Goal: Information Seeking & Learning: Learn about a topic

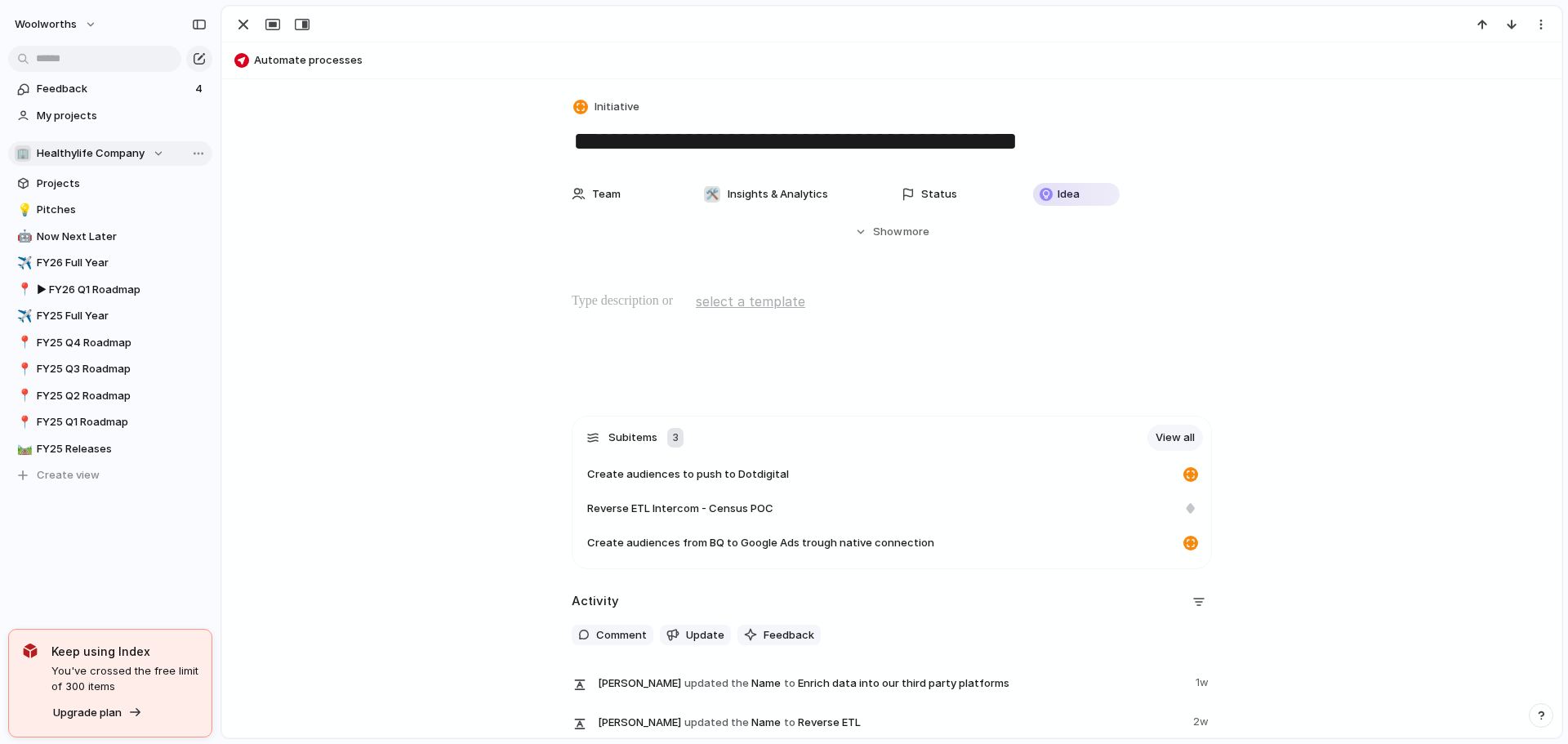
click at [157, 153] on div "🏢 Healthylife Company" at bounding box center [89, 153] width 150 height 17
click at [127, 246] on span "Insights & Analytics" at bounding box center [101, 247] width 101 height 17
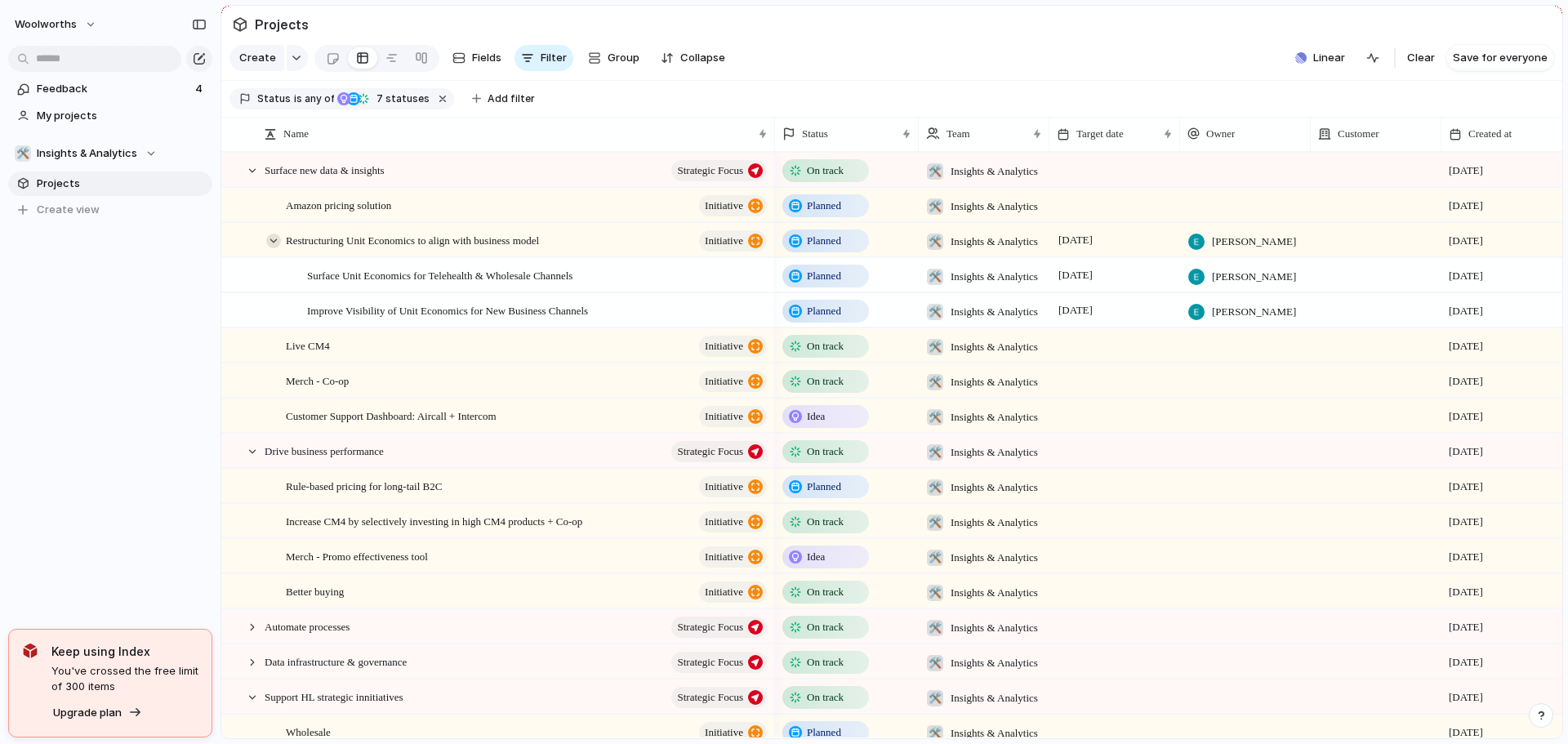
click at [272, 248] on div at bounding box center [273, 240] width 15 height 15
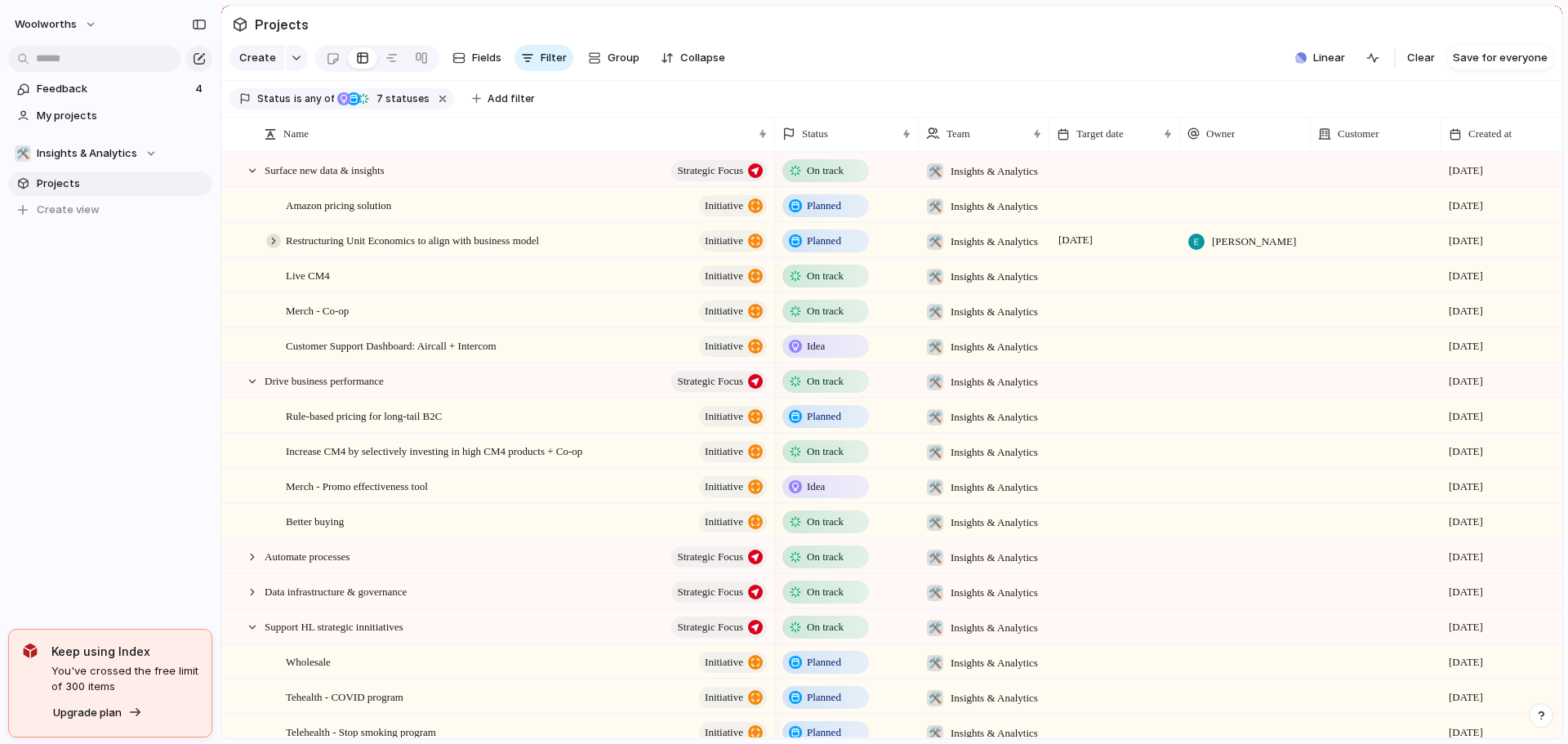
click at [271, 248] on div at bounding box center [273, 240] width 15 height 15
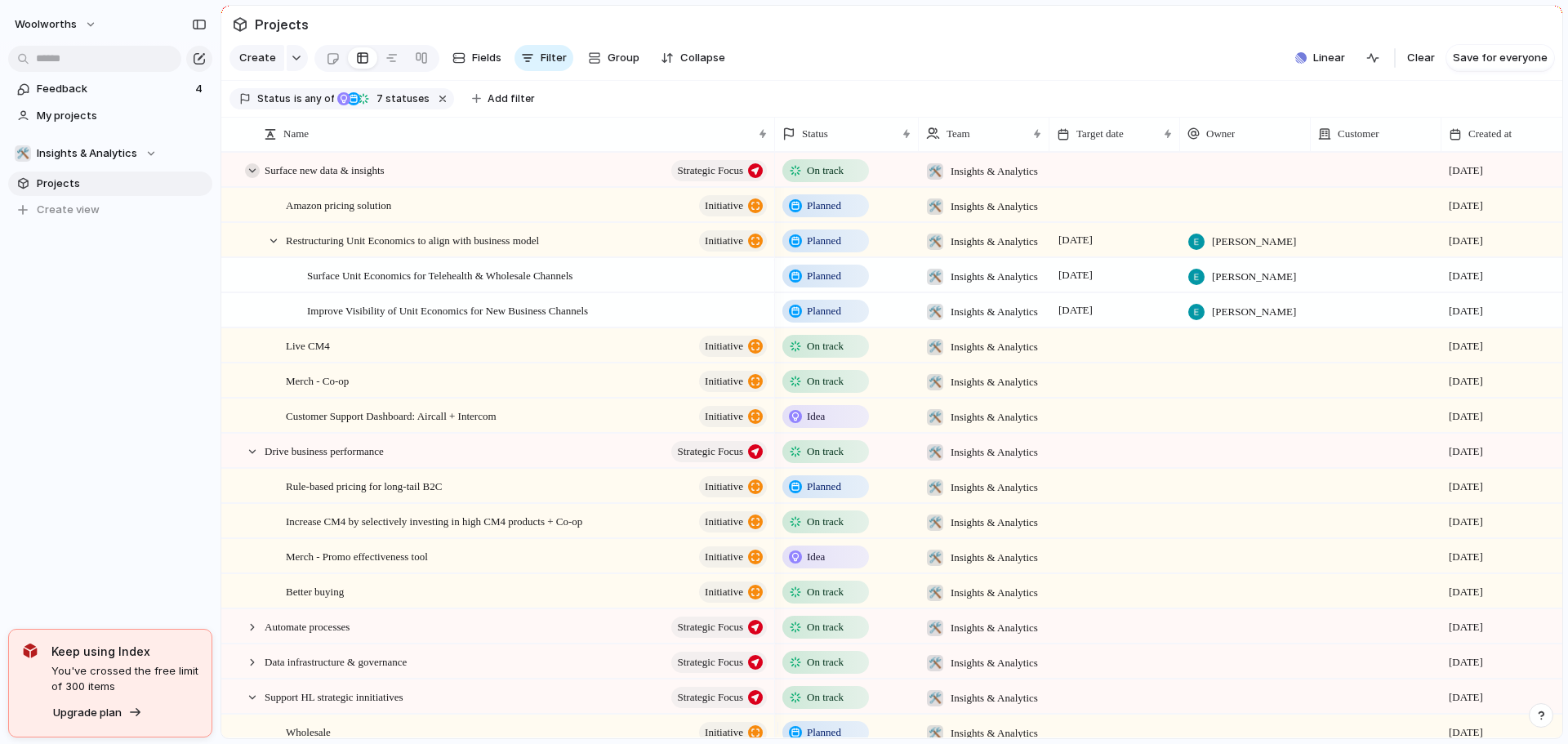
click at [251, 178] on div at bounding box center [252, 170] width 15 height 15
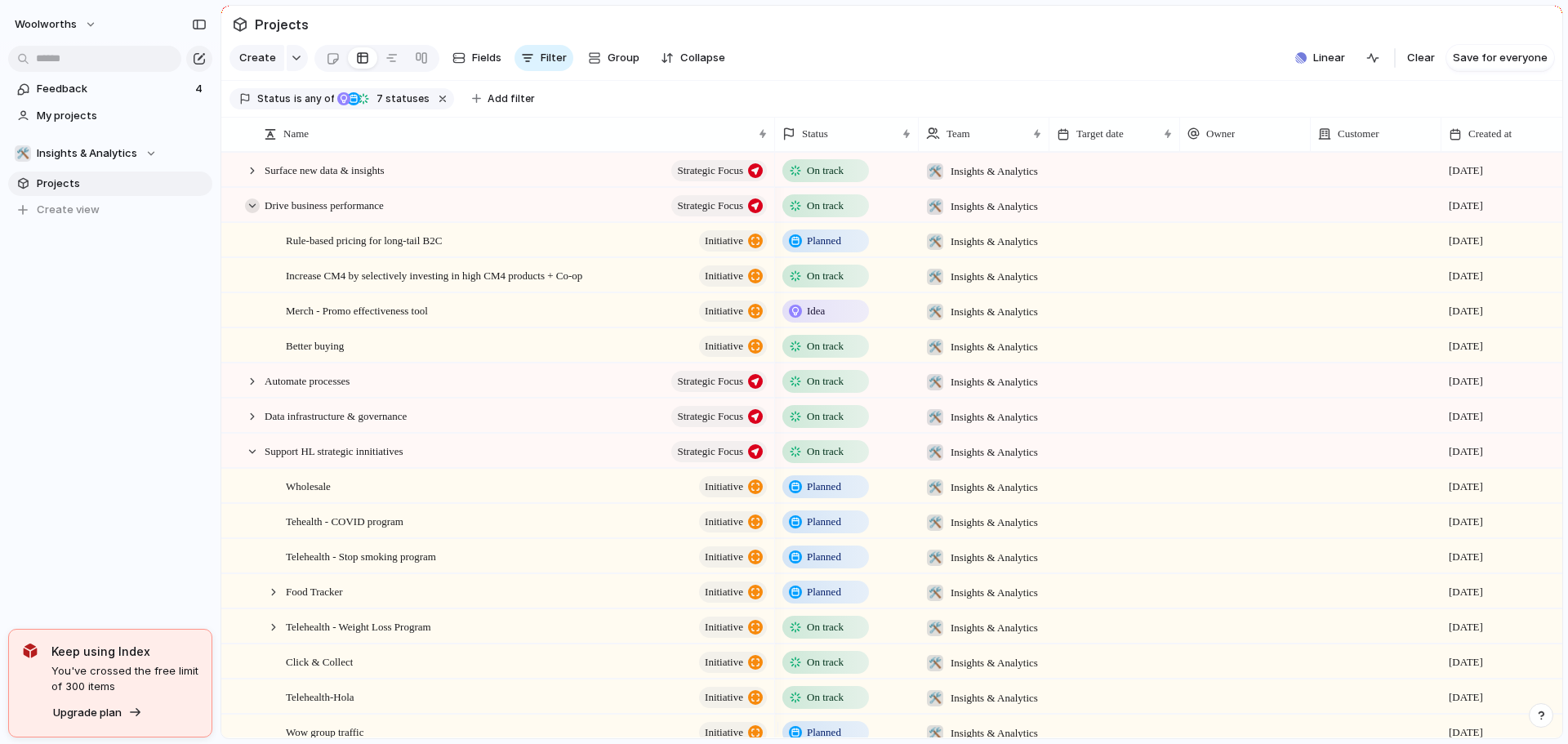
click at [248, 213] on div at bounding box center [252, 205] width 15 height 15
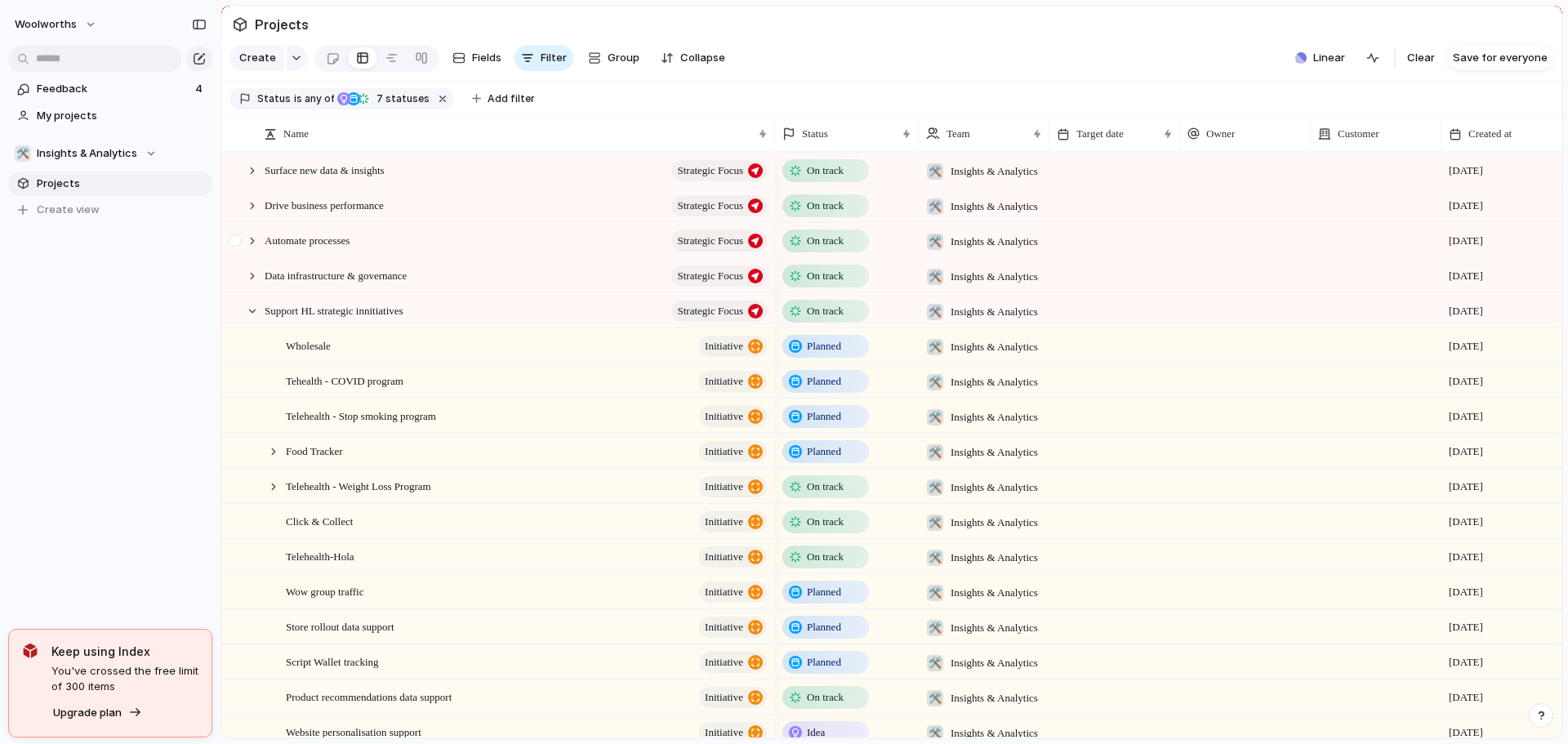
click at [246, 259] on div at bounding box center [237, 246] width 30 height 44
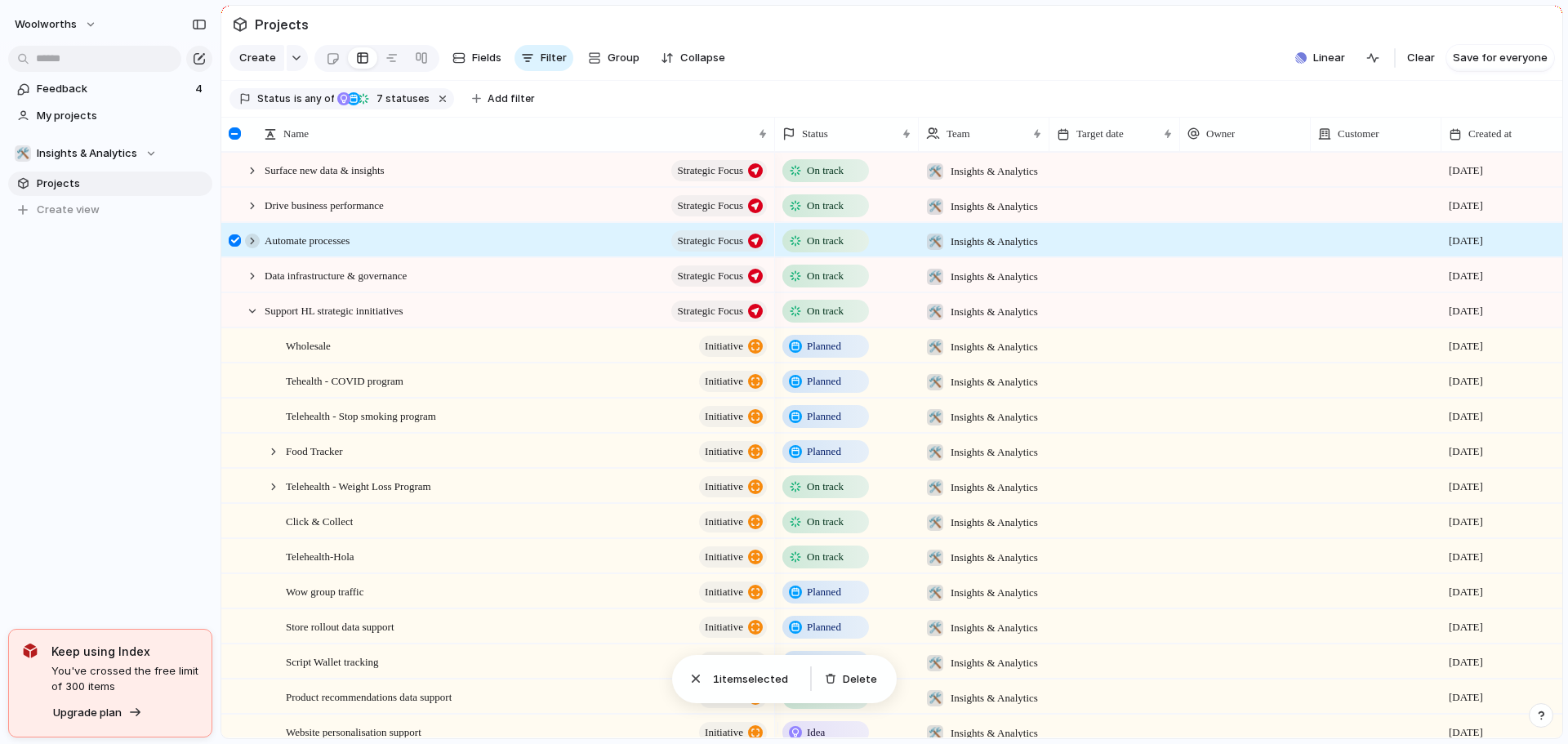
click at [250, 248] on div at bounding box center [252, 240] width 15 height 15
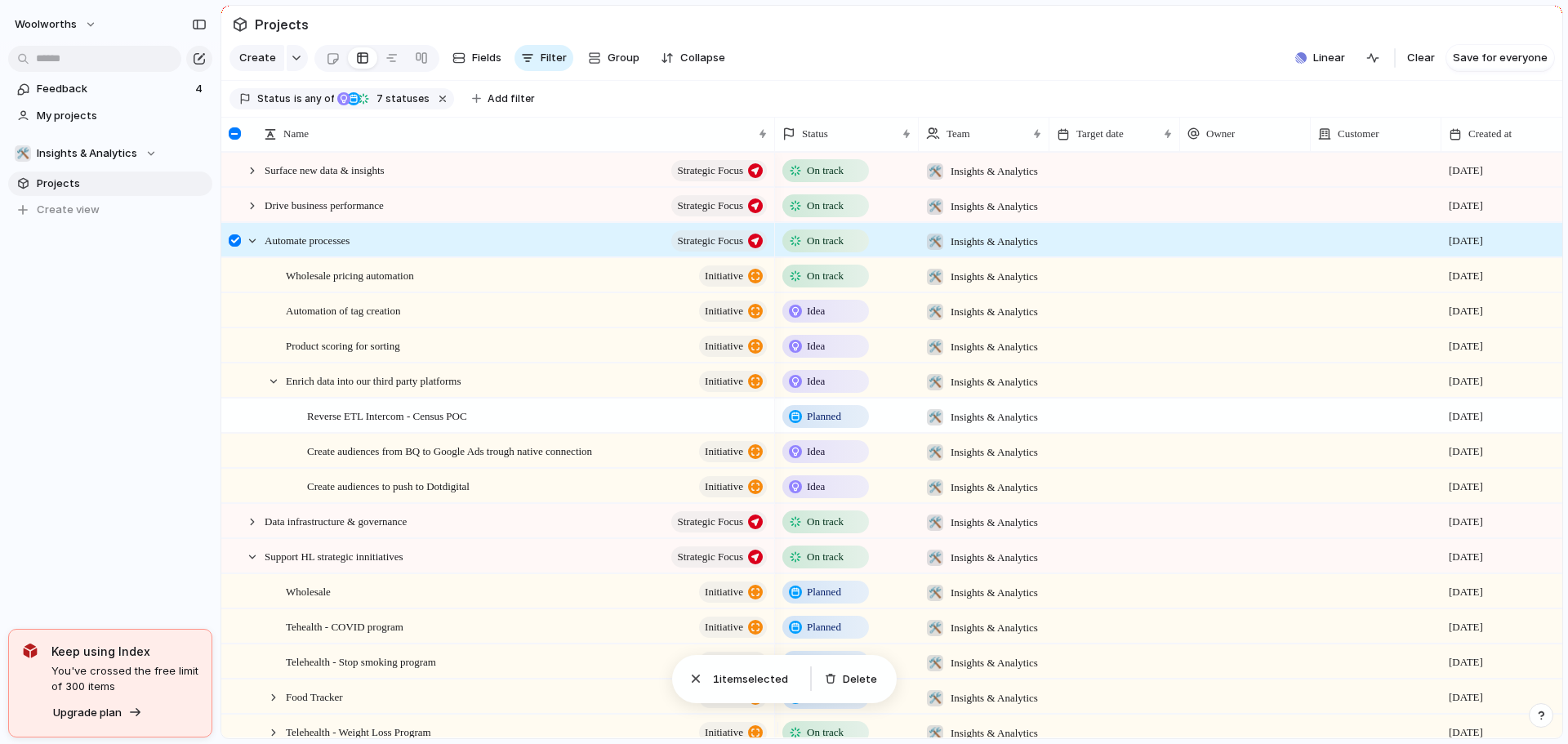
click at [235, 247] on div at bounding box center [235, 240] width 12 height 12
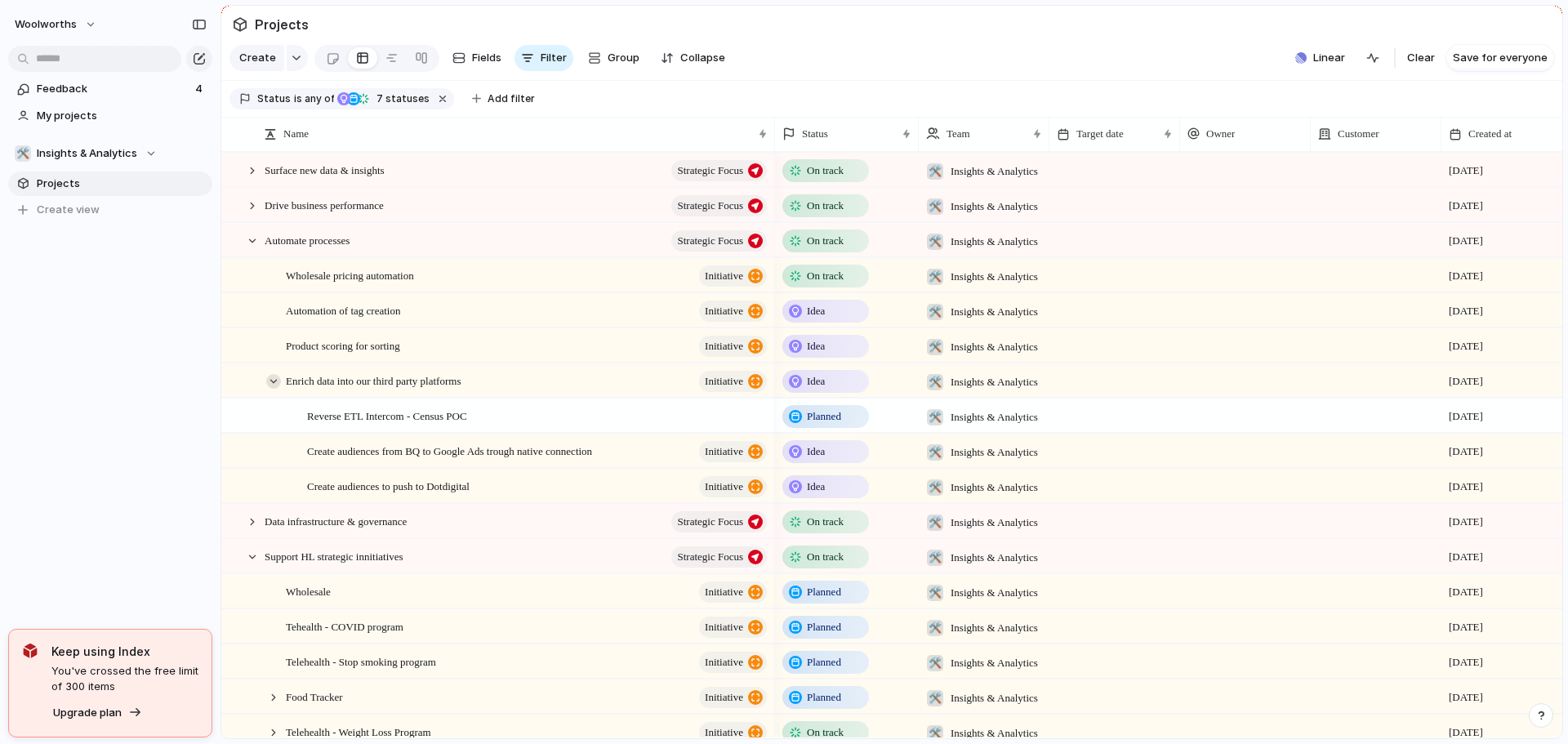
click at [266, 389] on div at bounding box center [273, 381] width 15 height 15
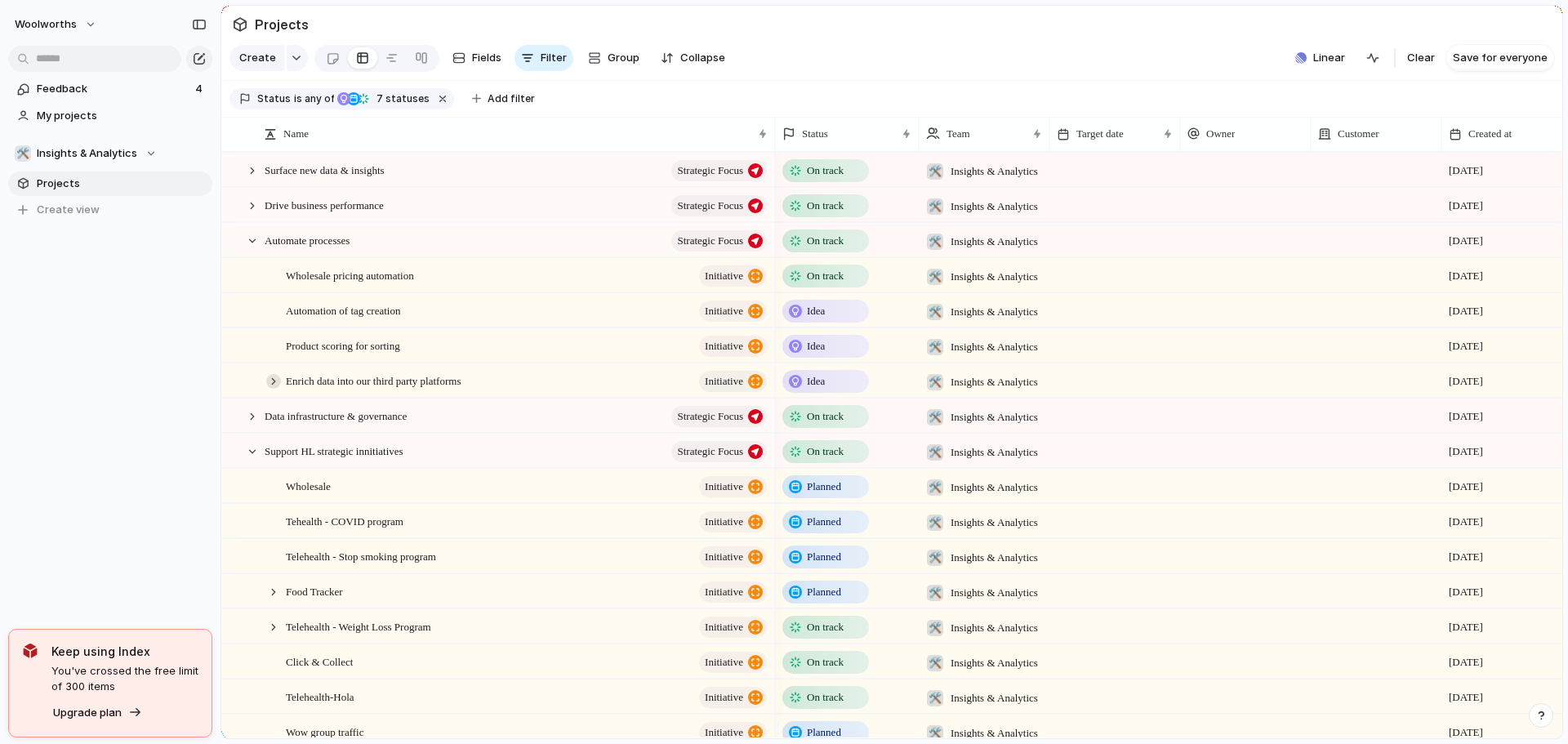
click at [266, 389] on div at bounding box center [273, 381] width 15 height 15
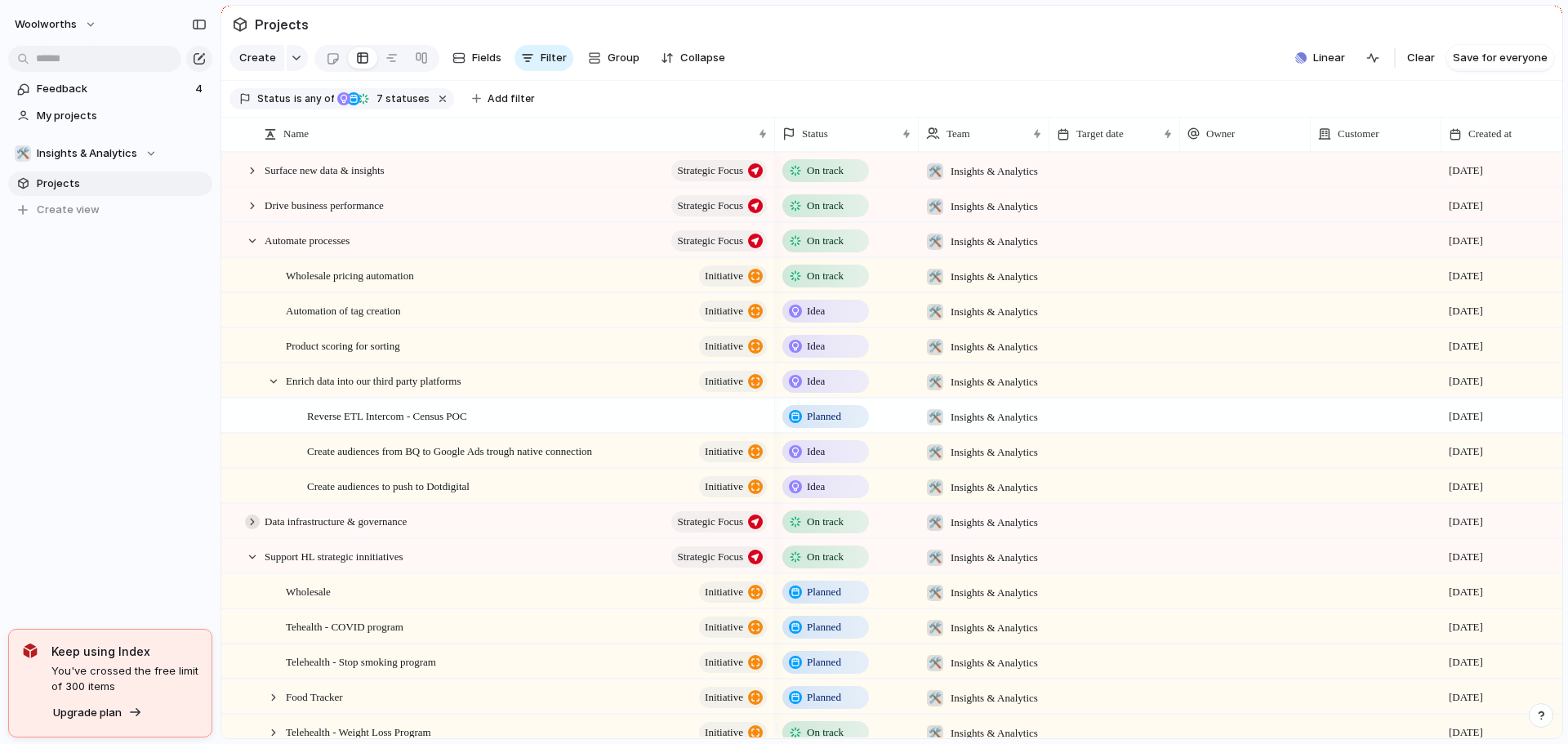
click at [252, 529] on div at bounding box center [252, 521] width 15 height 15
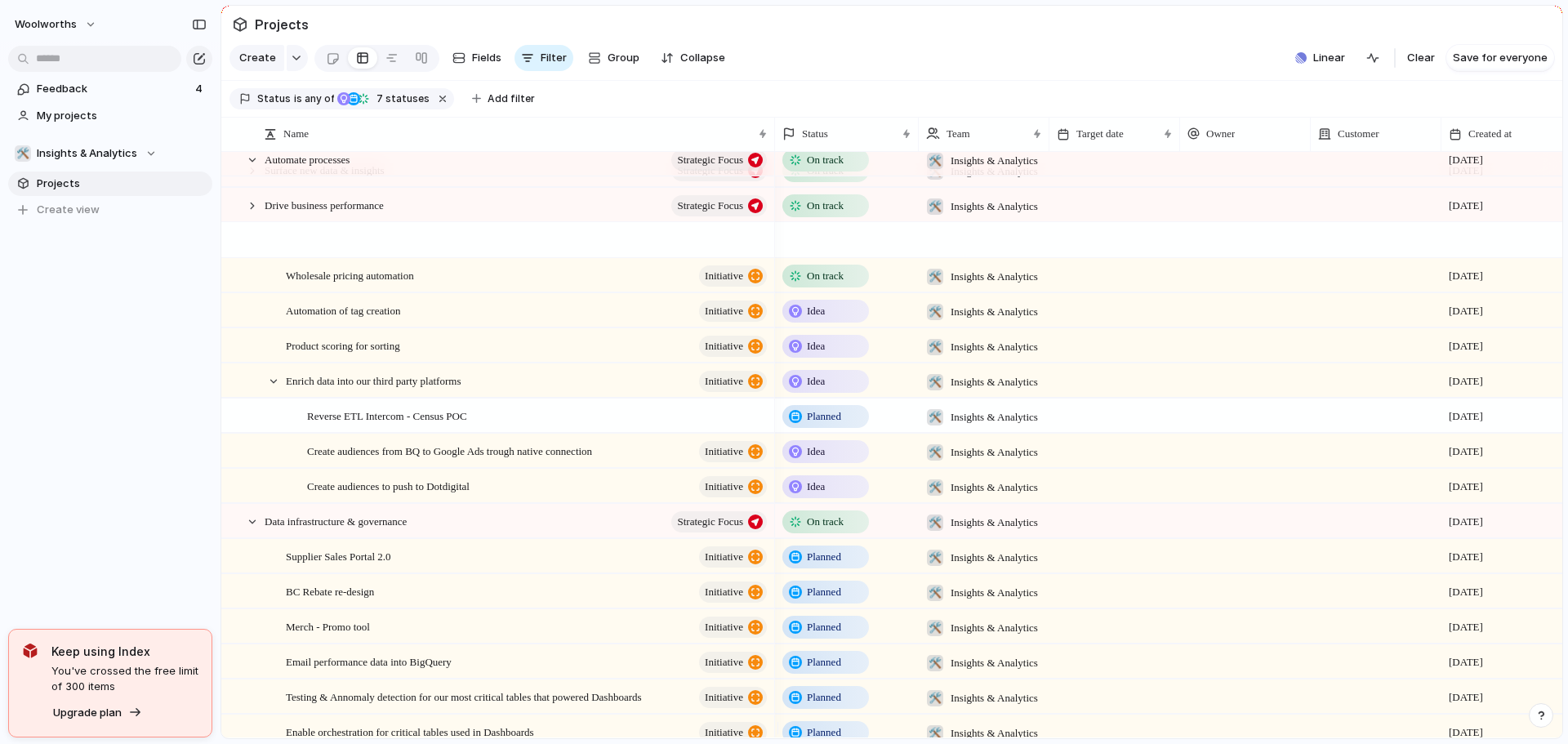
scroll to position [327, 0]
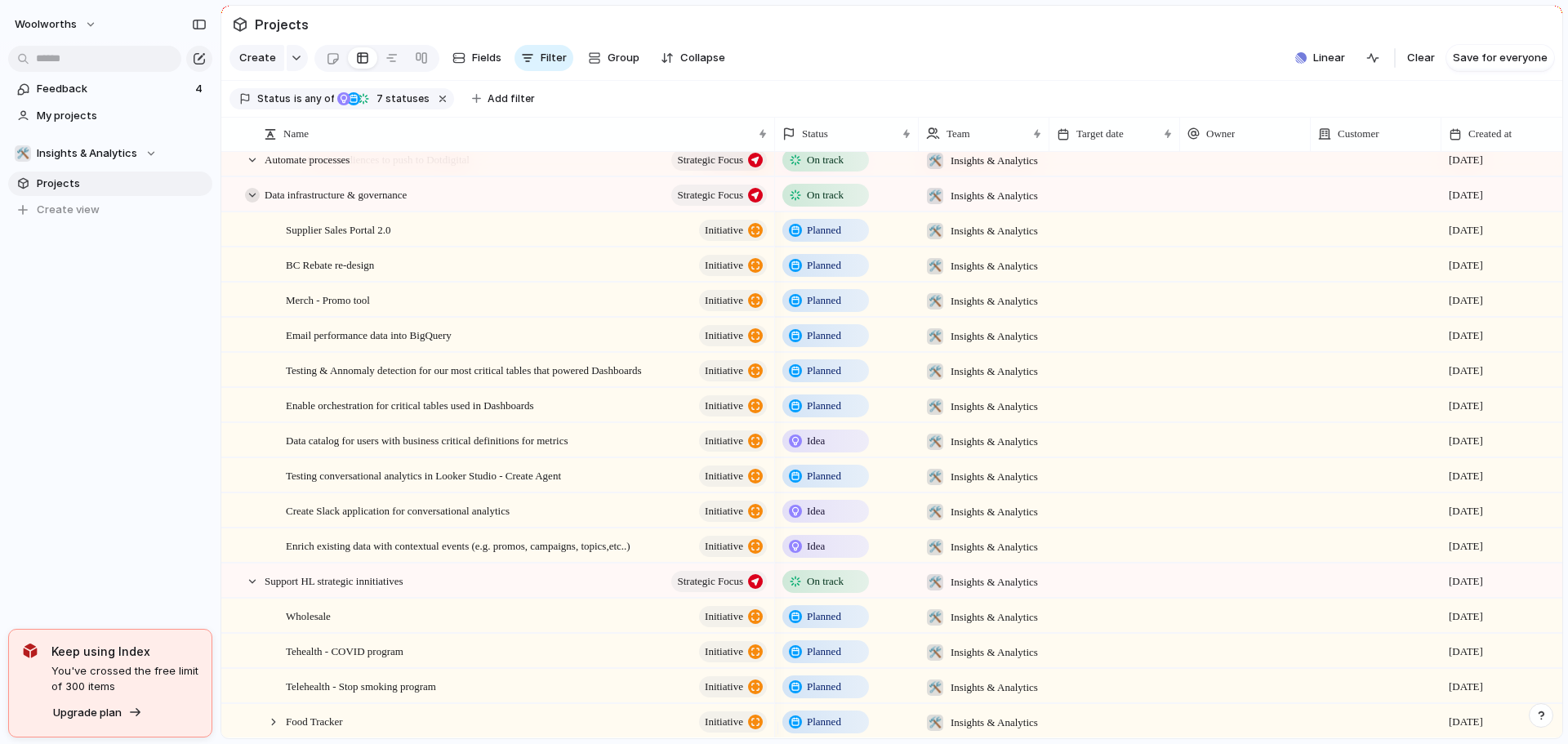
click at [247, 203] on div at bounding box center [252, 195] width 15 height 15
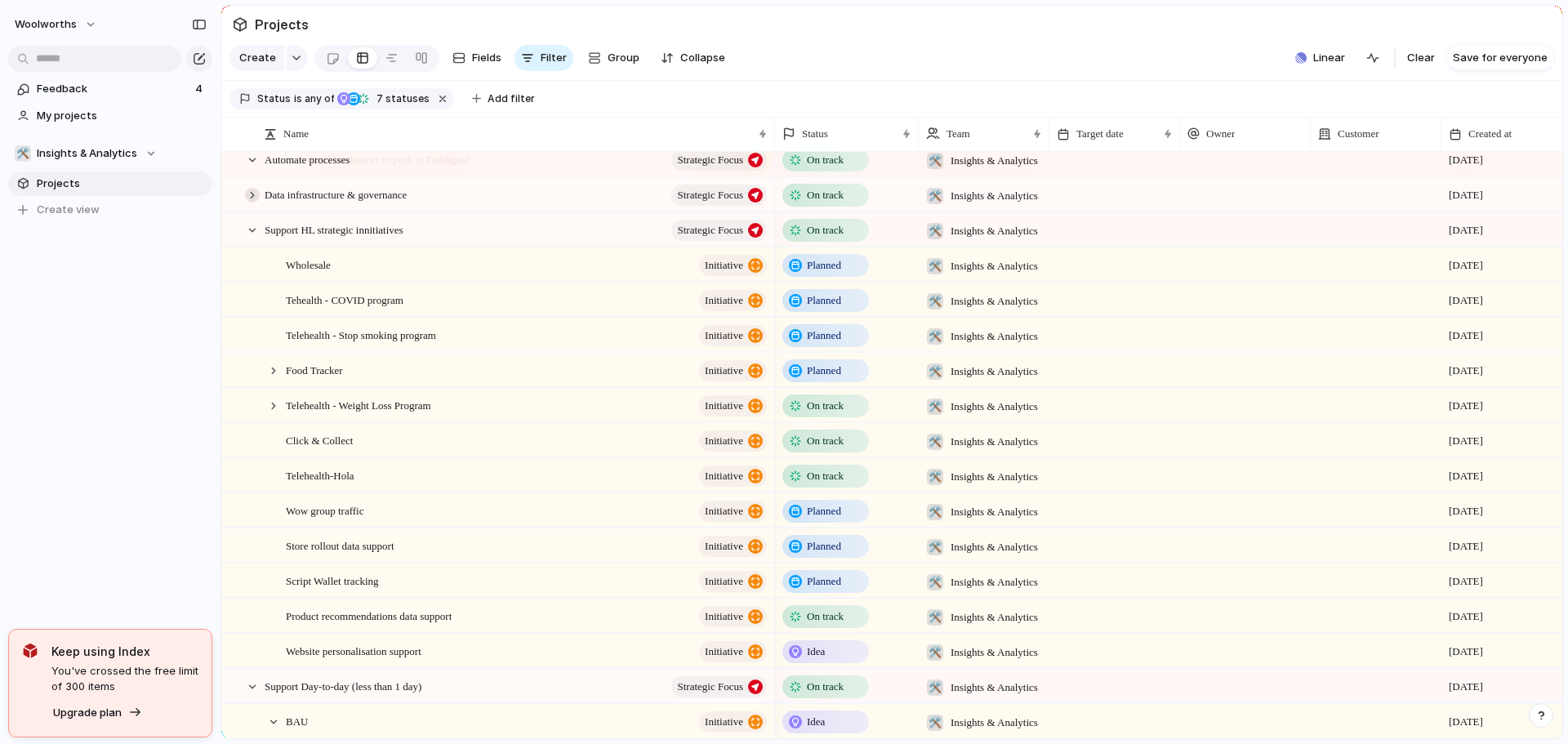
click at [247, 203] on div at bounding box center [252, 195] width 15 height 15
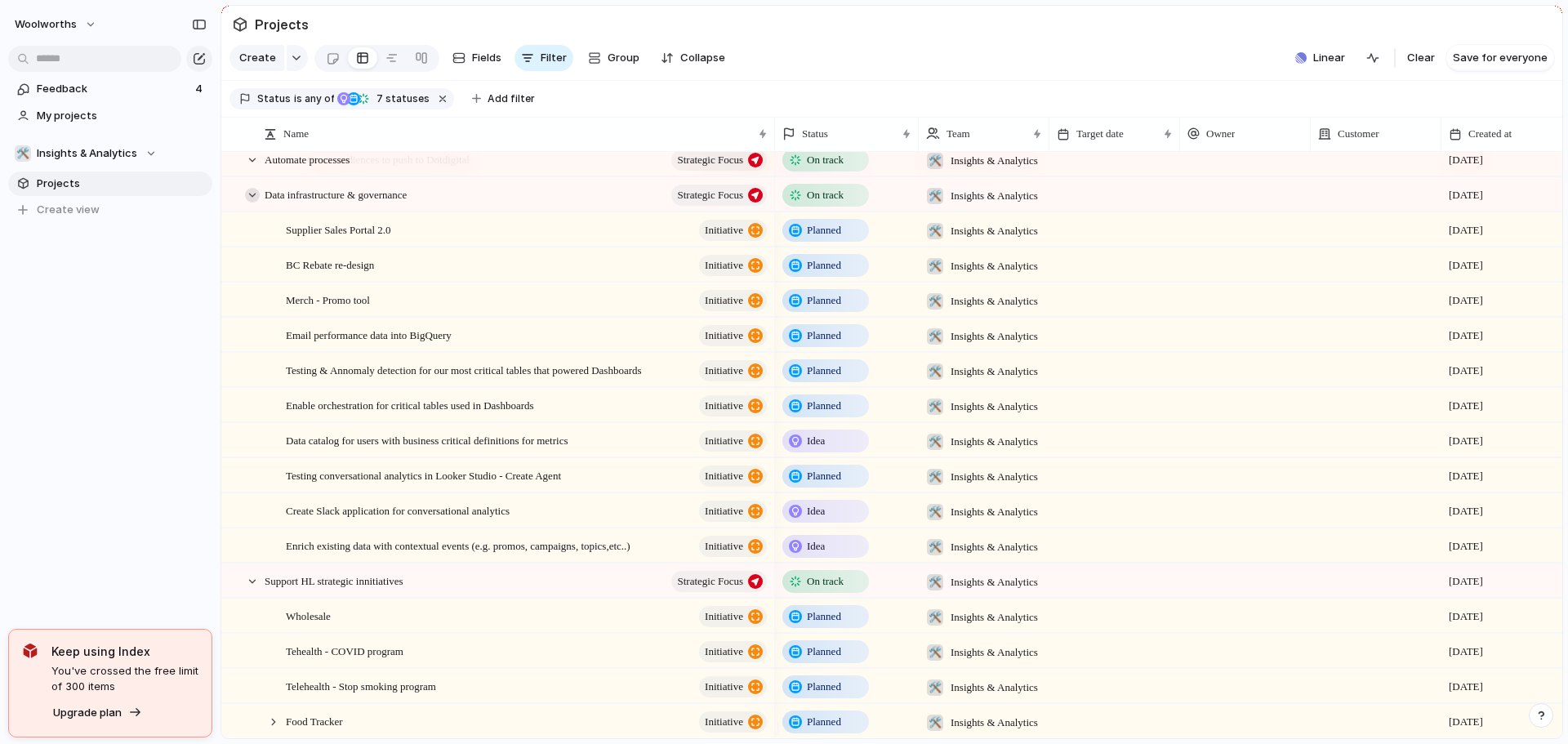
click at [247, 203] on div at bounding box center [252, 195] width 15 height 15
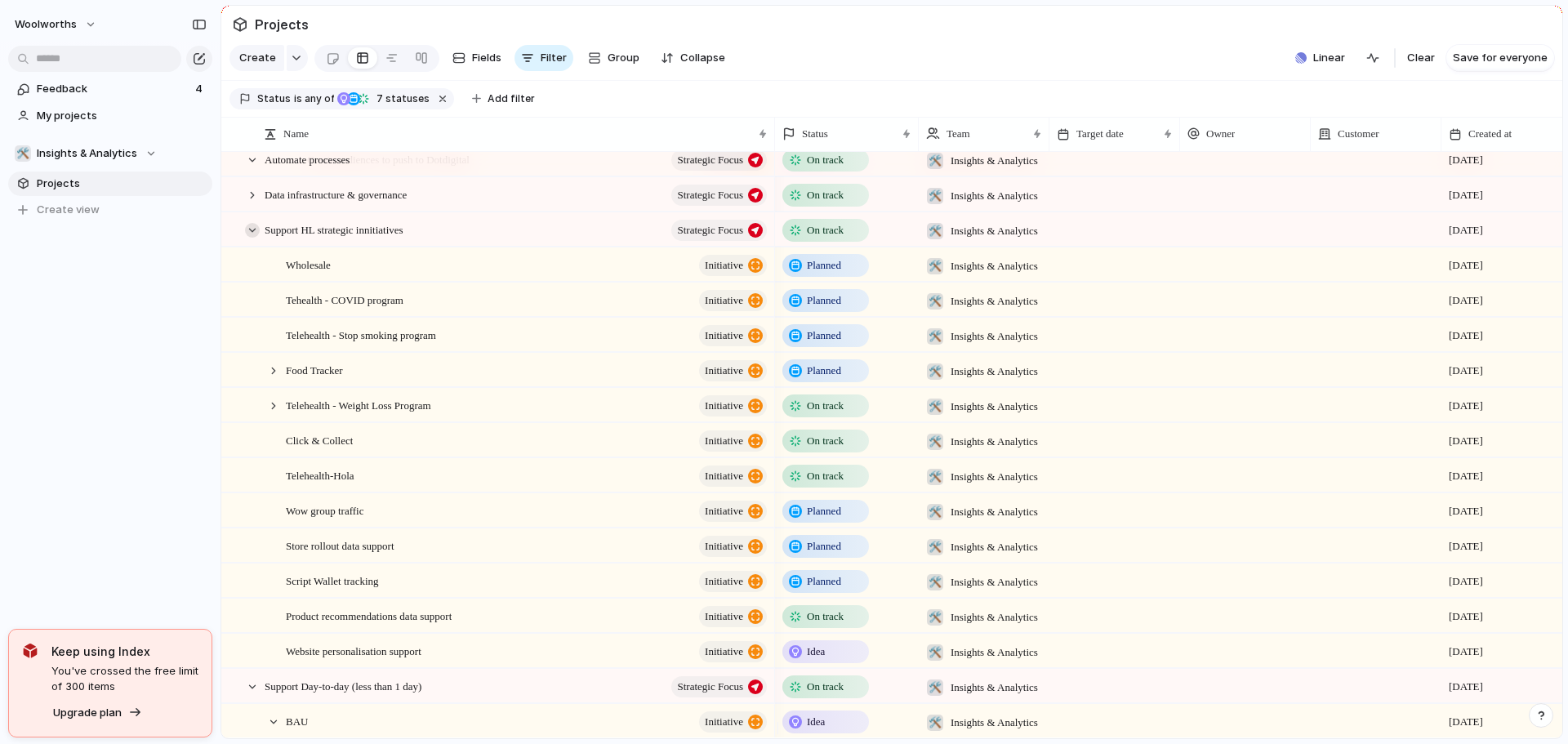
click at [251, 238] on div at bounding box center [252, 230] width 15 height 15
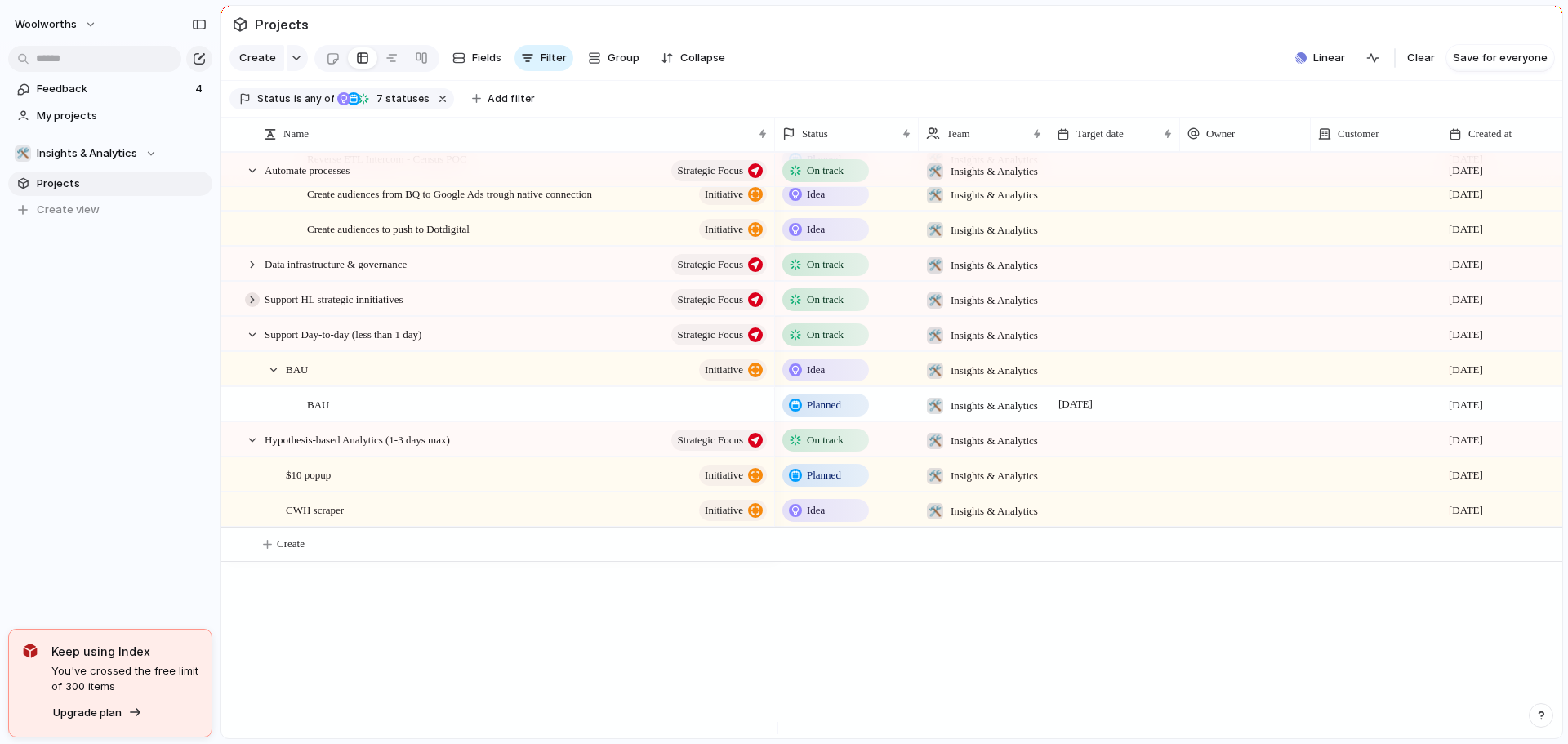
scroll to position [93, 0]
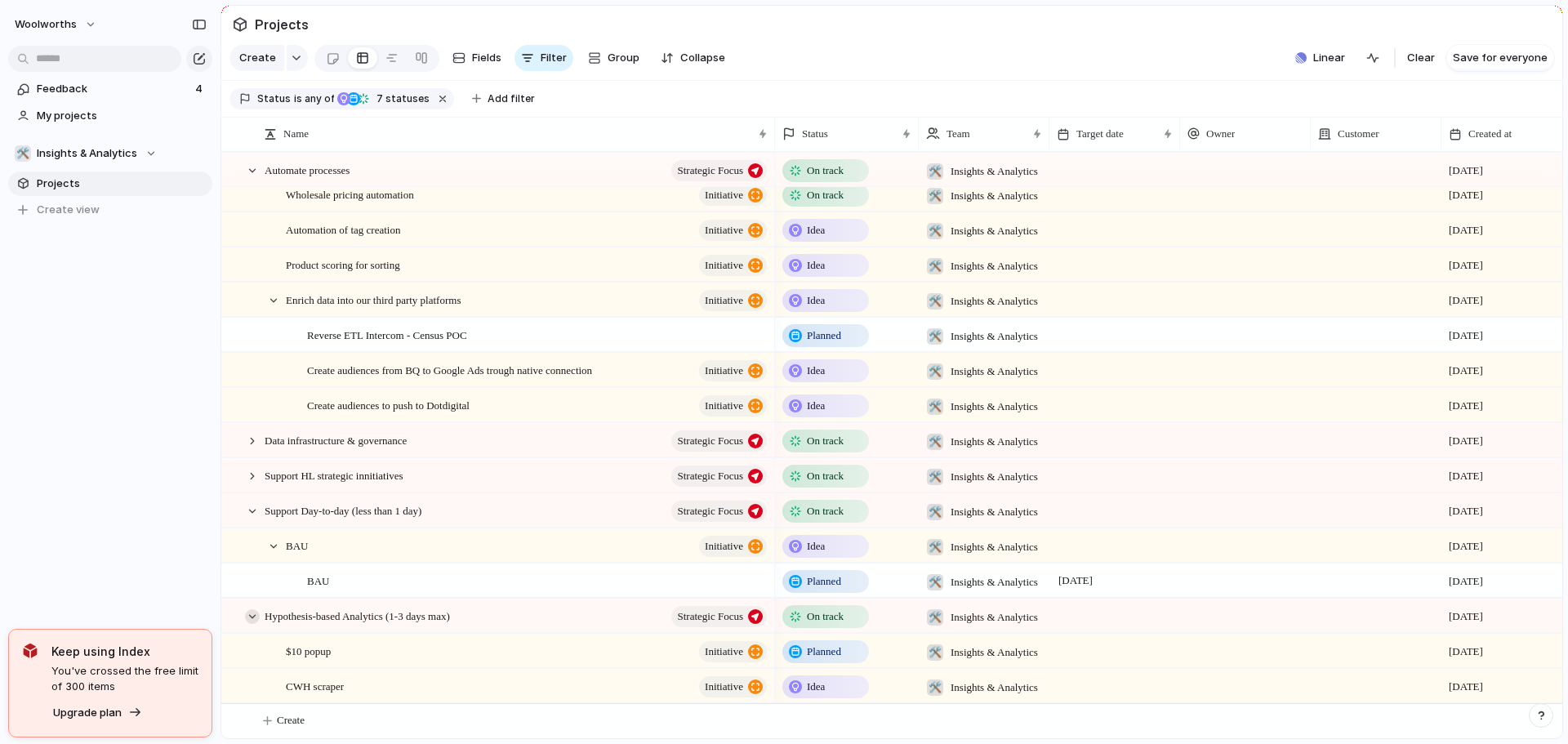
click at [254, 616] on div at bounding box center [252, 616] width 15 height 15
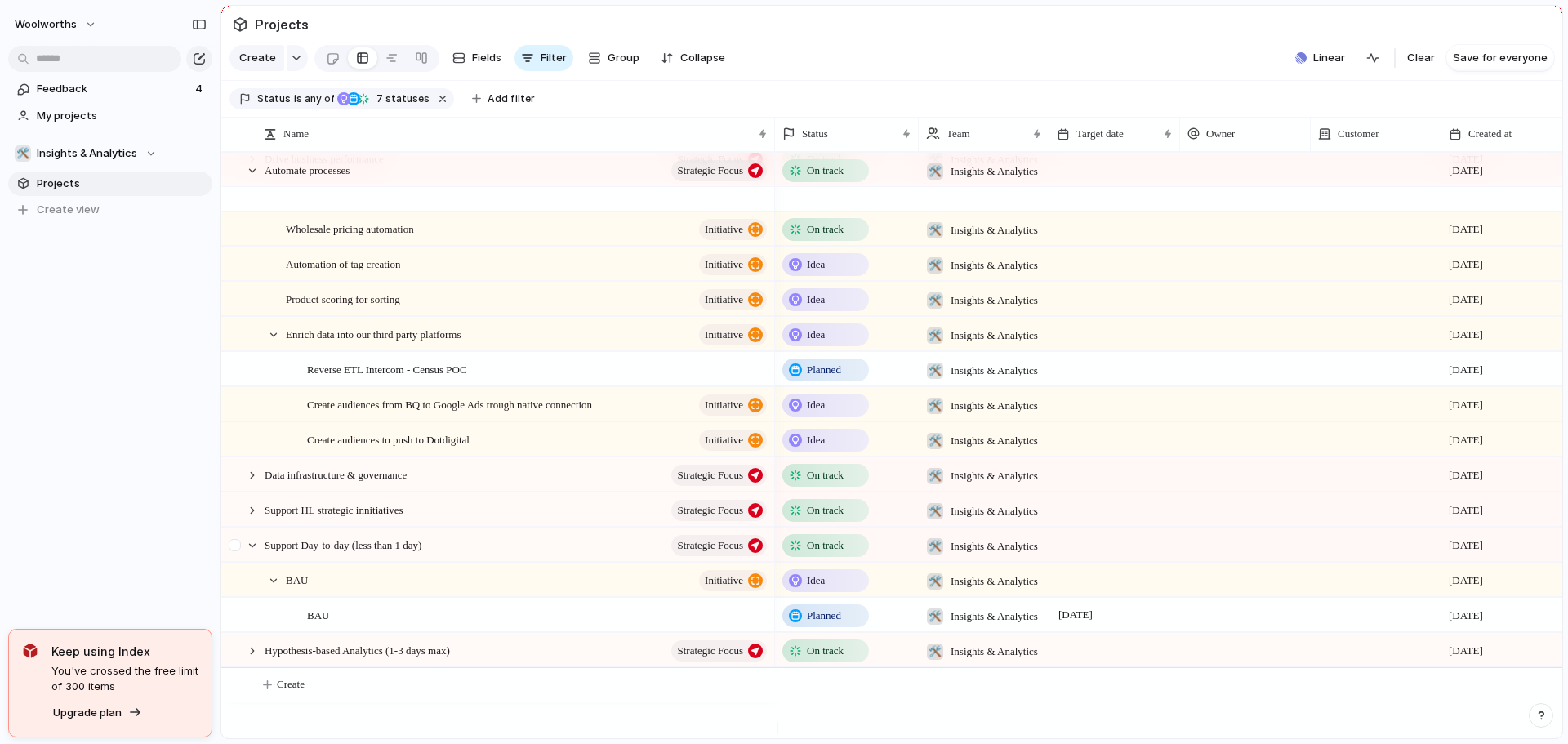
scroll to position [23, 0]
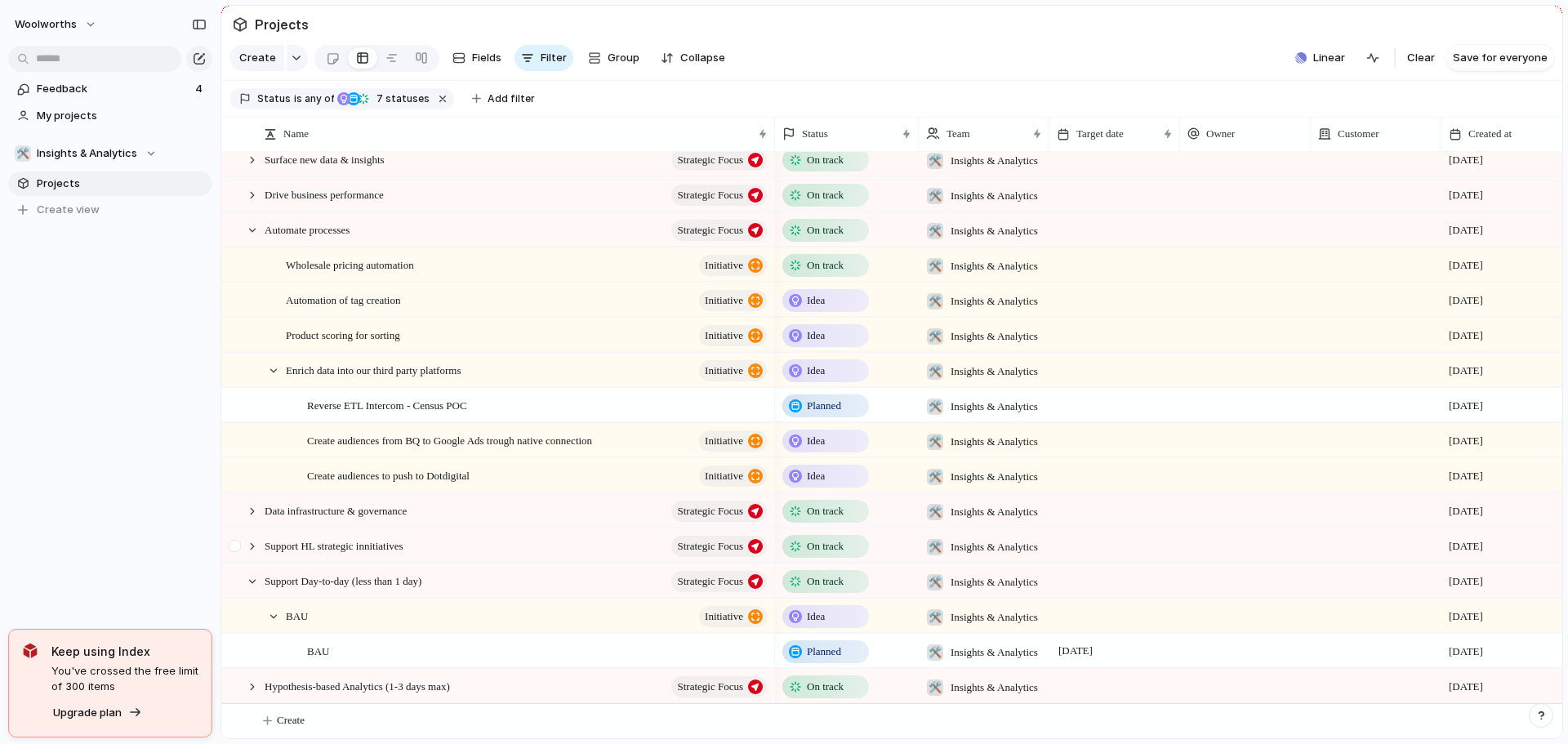
click at [254, 582] on div at bounding box center [252, 581] width 15 height 15
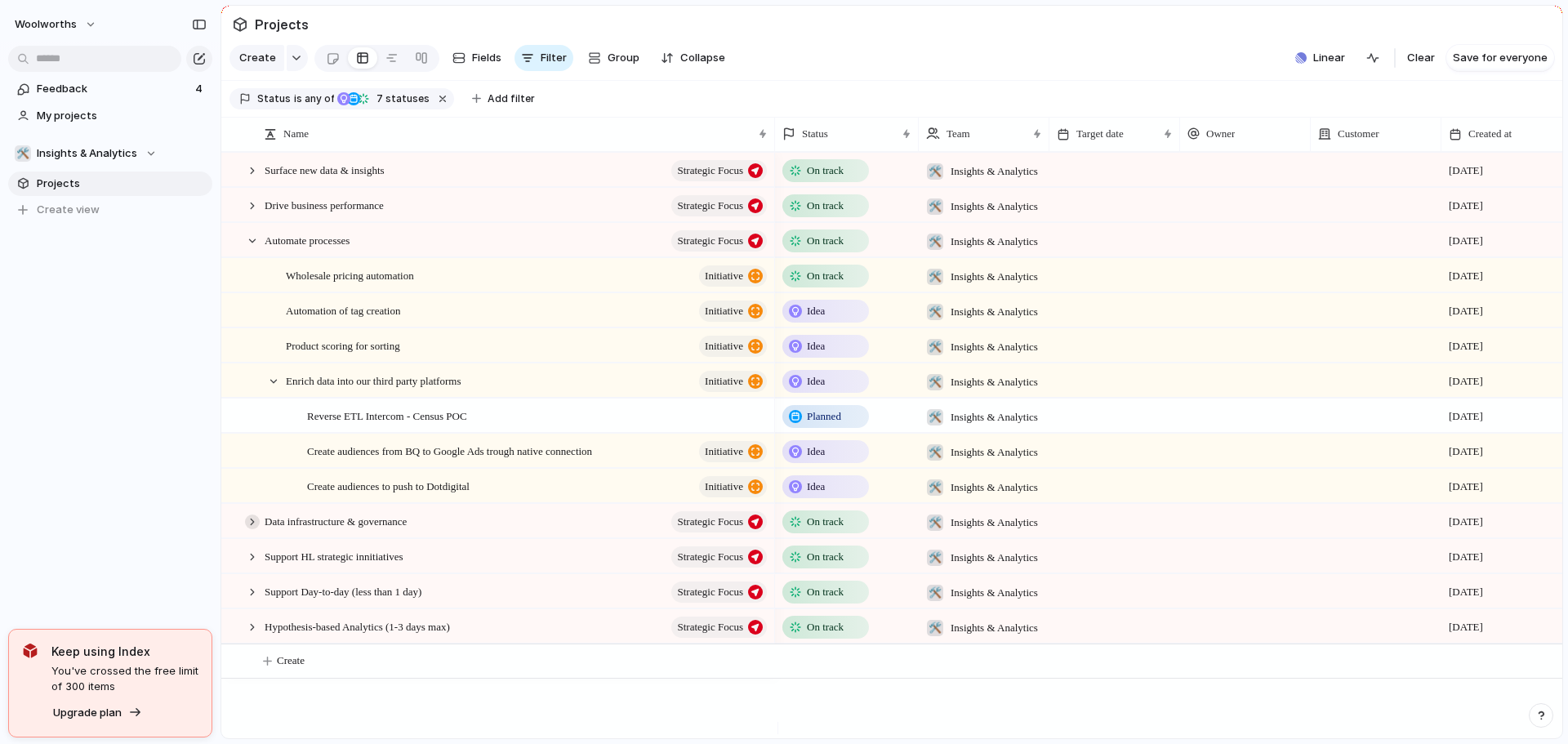
click at [247, 529] on div at bounding box center [252, 521] width 15 height 15
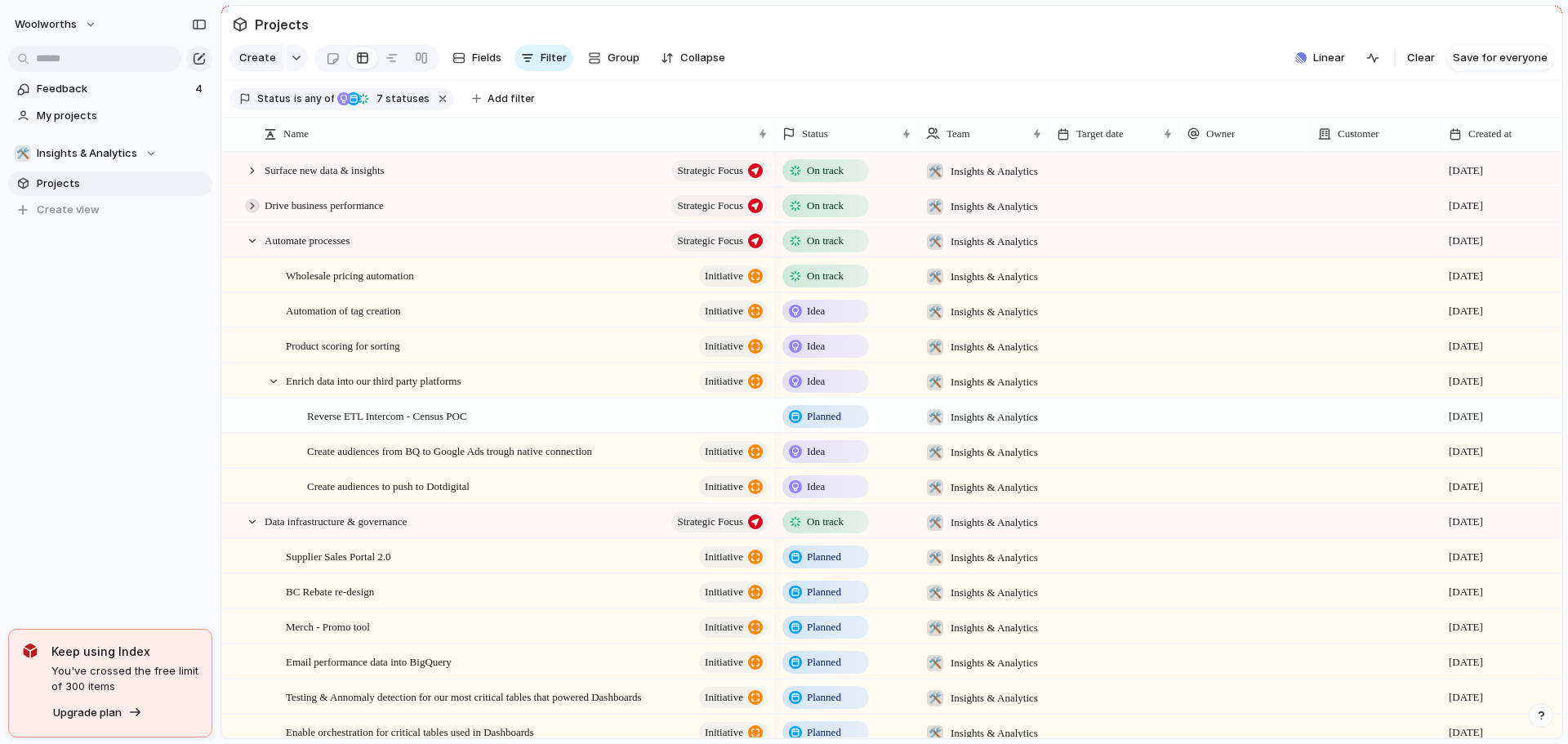
click at [245, 213] on div at bounding box center [252, 205] width 15 height 15
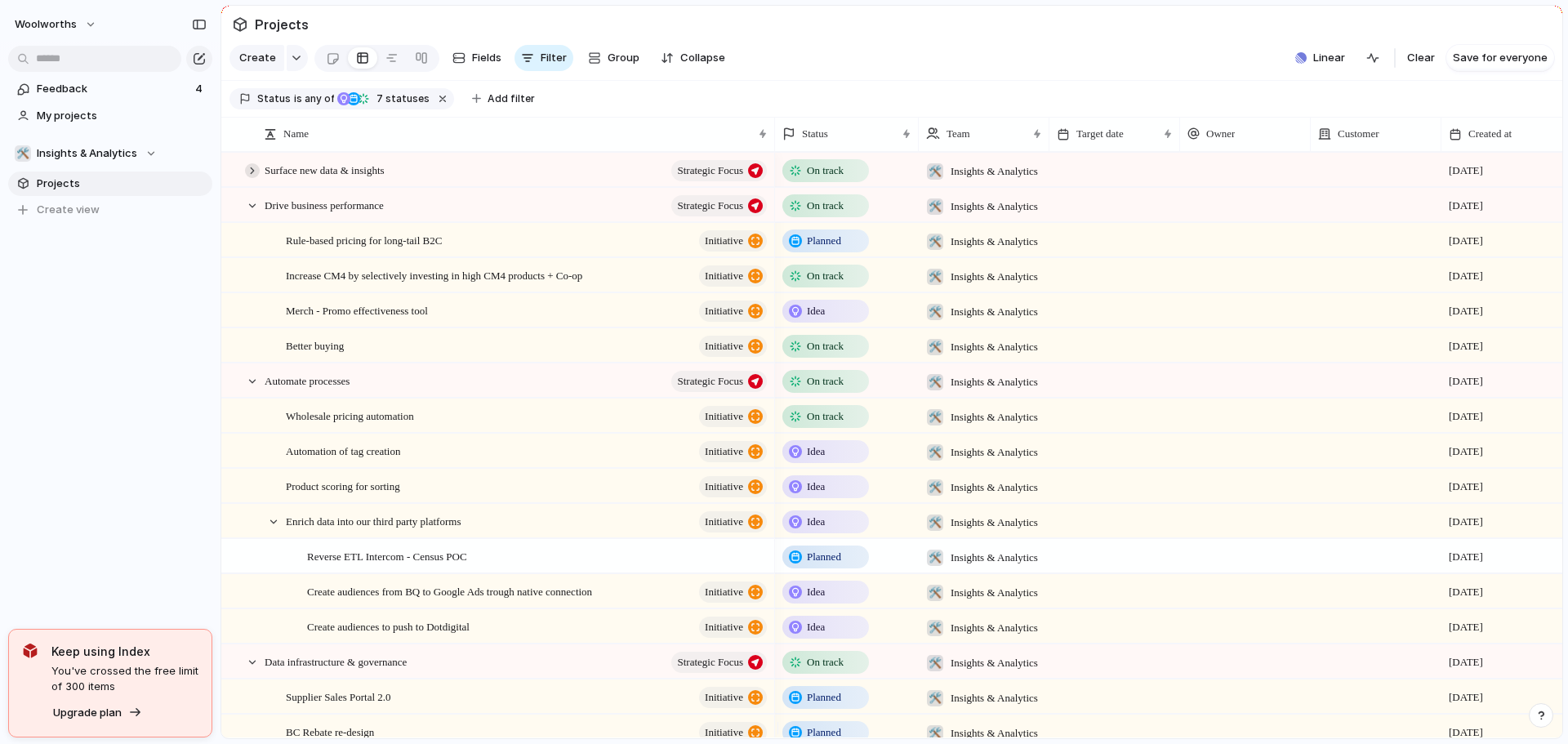
click at [251, 178] on div at bounding box center [252, 170] width 15 height 15
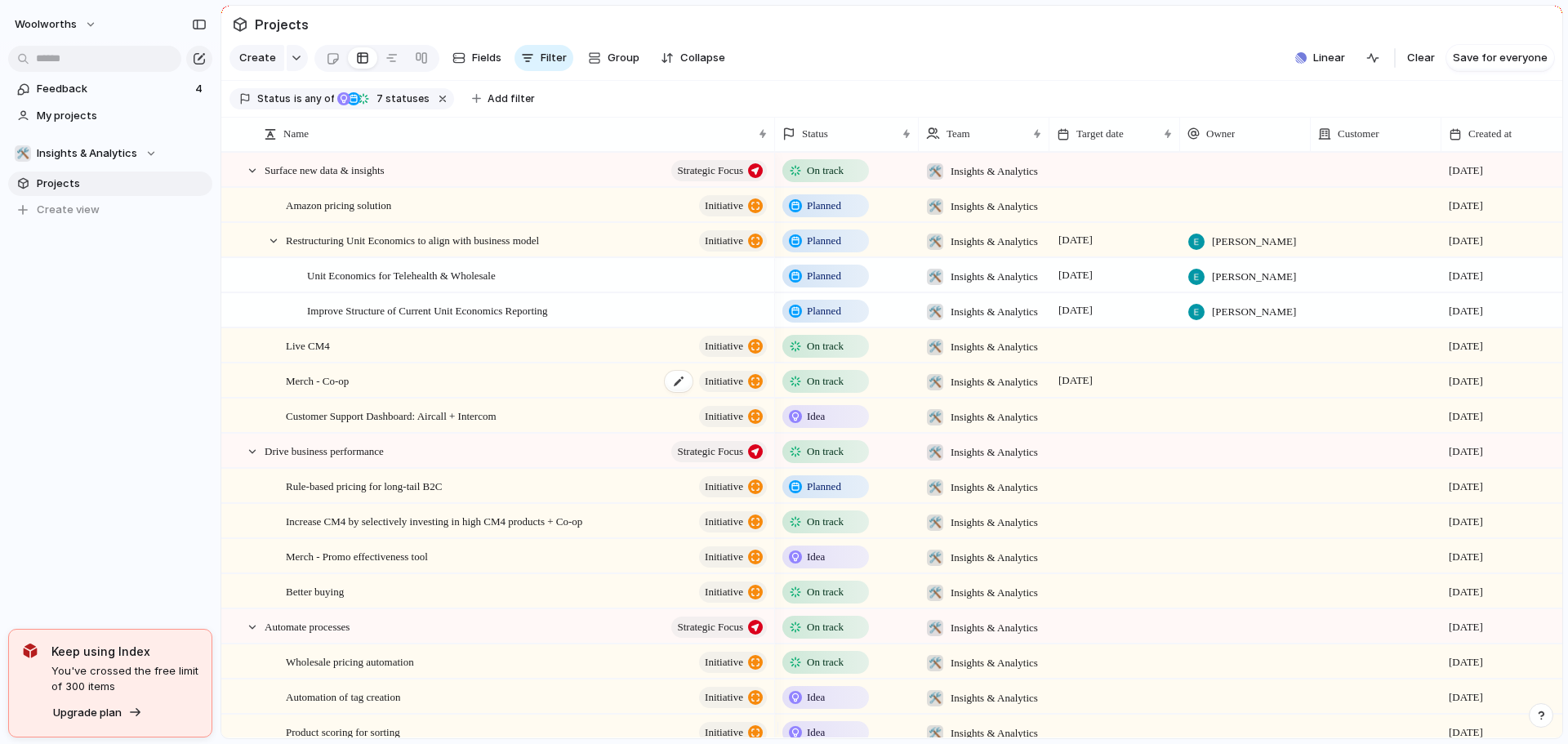
click at [343, 390] on span "Merch - Co-op" at bounding box center [317, 379] width 63 height 18
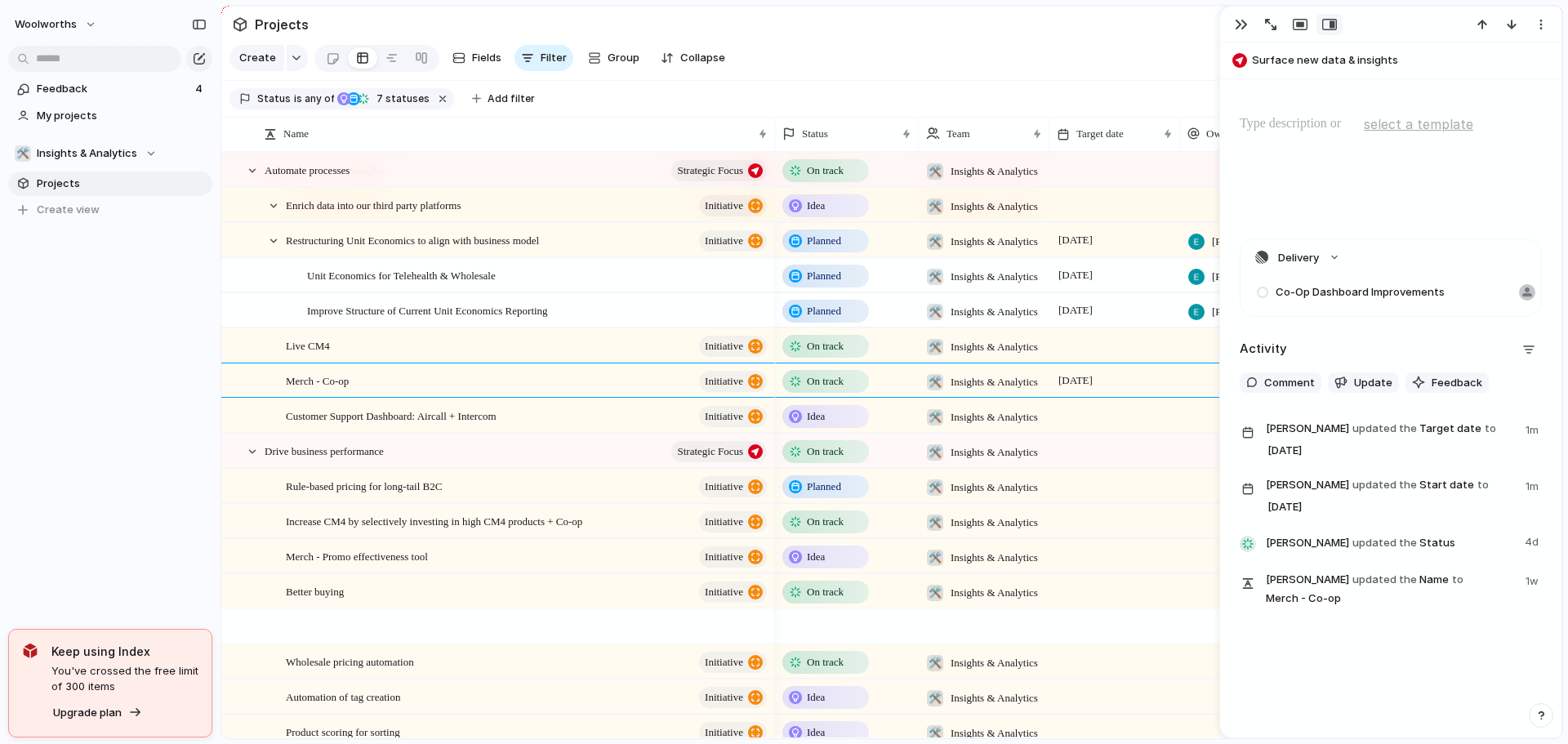
scroll to position [572, 0]
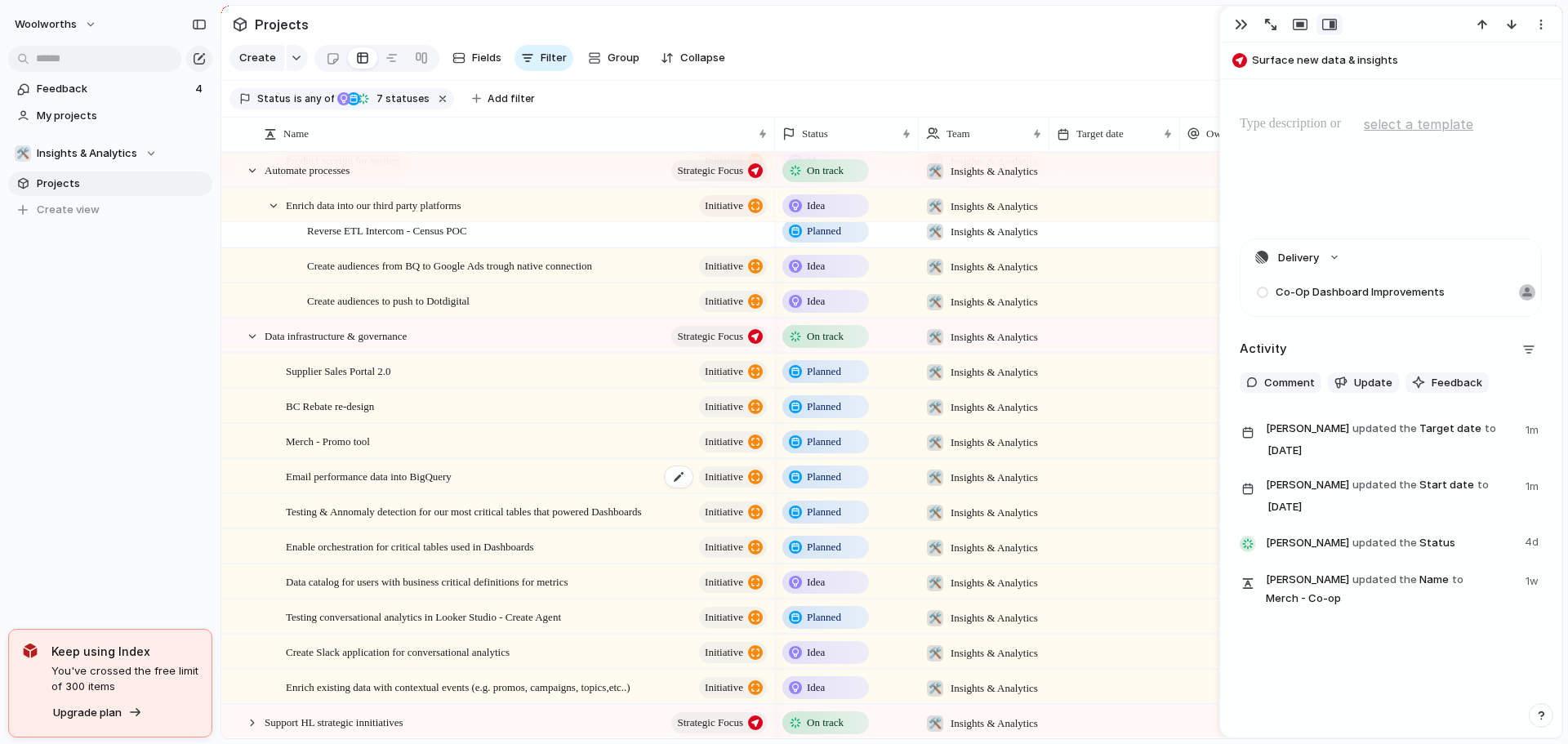
click at [426, 485] on span "Email performance data into BigQuery" at bounding box center [369, 475] width 166 height 18
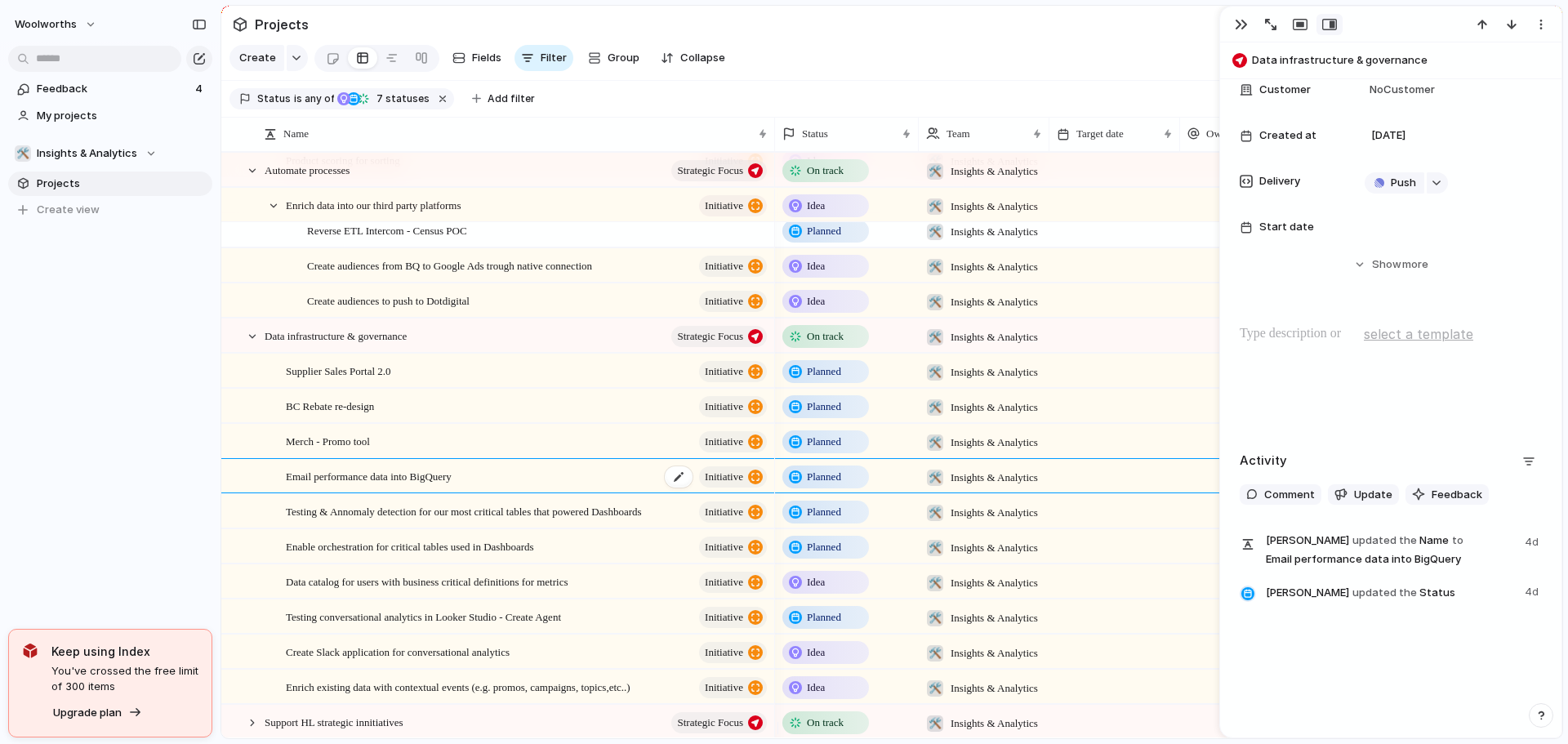
scroll to position [348, 0]
click at [491, 493] on div "Email performance data into BigQuery initiative" at bounding box center [527, 476] width 484 height 33
click at [1328, 173] on div "Delivery" at bounding box center [1293, 181] width 105 height 17
click at [1455, 172] on div "Push" at bounding box center [1450, 181] width 170 height 18
click at [1432, 179] on div "button" at bounding box center [1436, 182] width 11 height 6
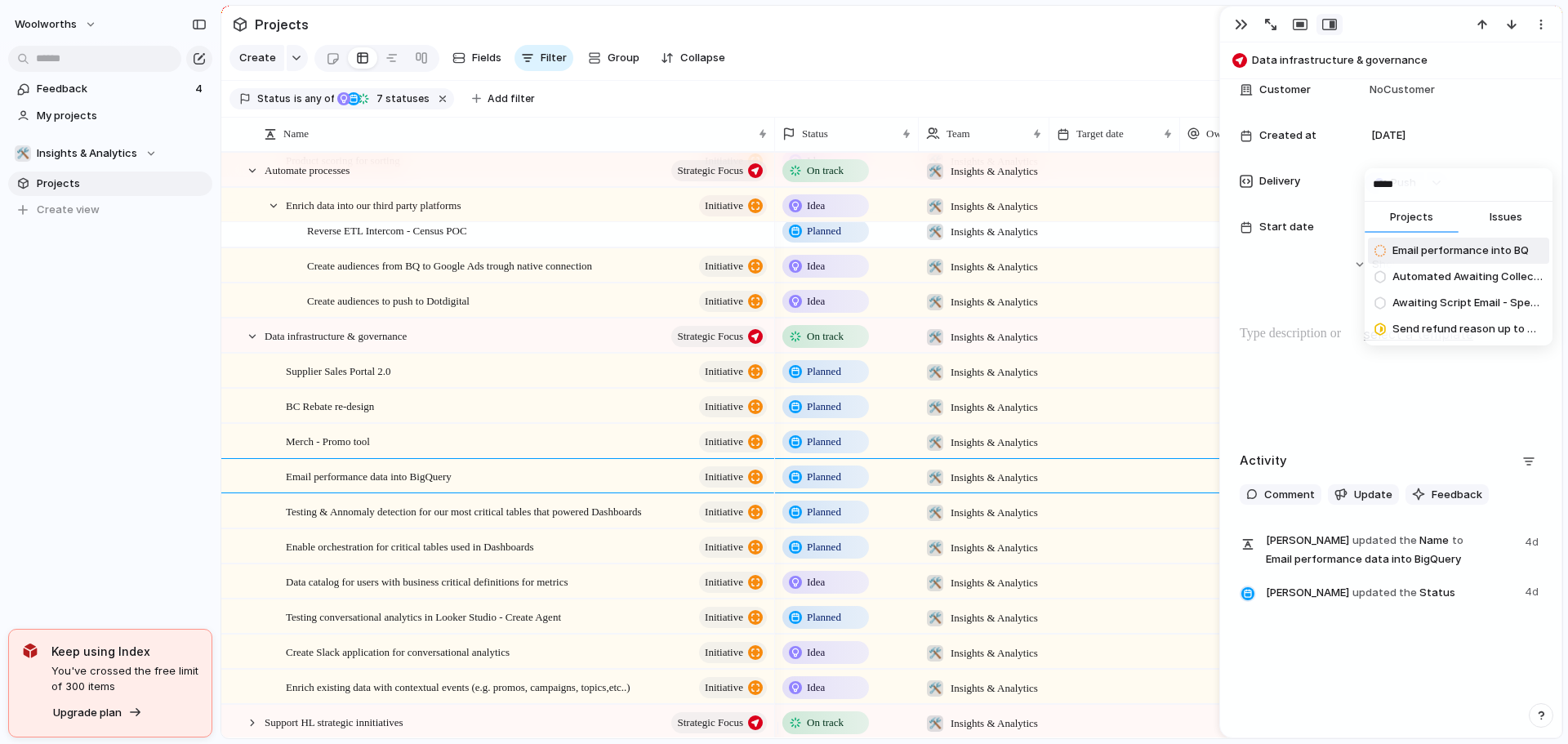
type input "*****"
click at [1443, 259] on li "Email performance into BQ" at bounding box center [1459, 251] width 181 height 26
